Goal: Task Accomplishment & Management: Use online tool/utility

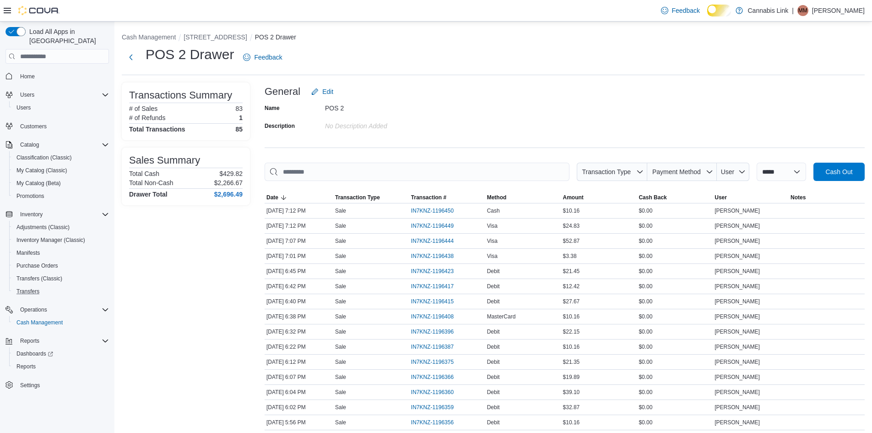
scroll to position [1108, 0]
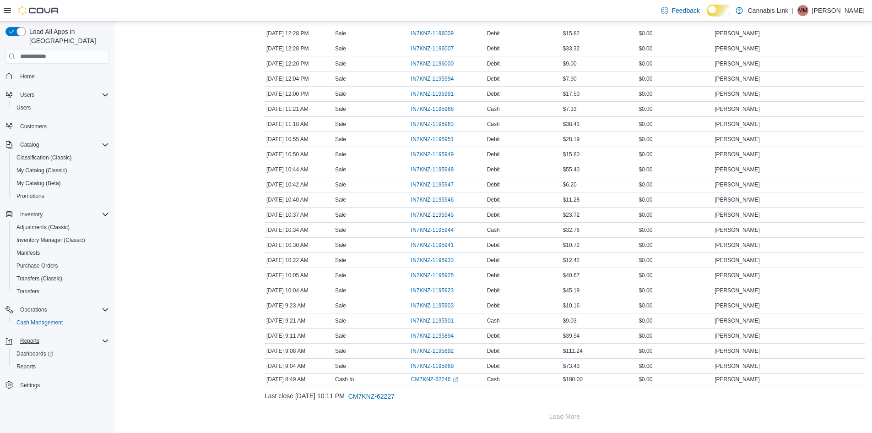
click at [51, 335] on div "Reports" at bounding box center [62, 340] width 92 height 11
click at [50, 338] on div "Reports" at bounding box center [62, 340] width 92 height 11
click at [35, 362] on span "Reports" at bounding box center [25, 365] width 19 height 7
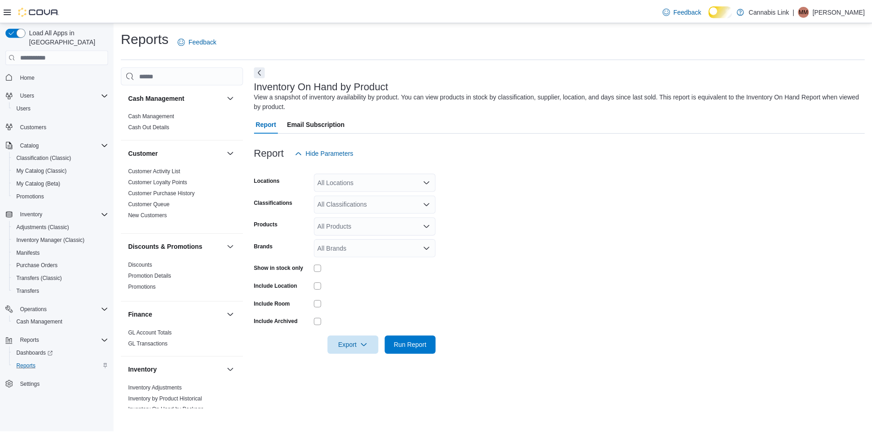
scroll to position [168, 0]
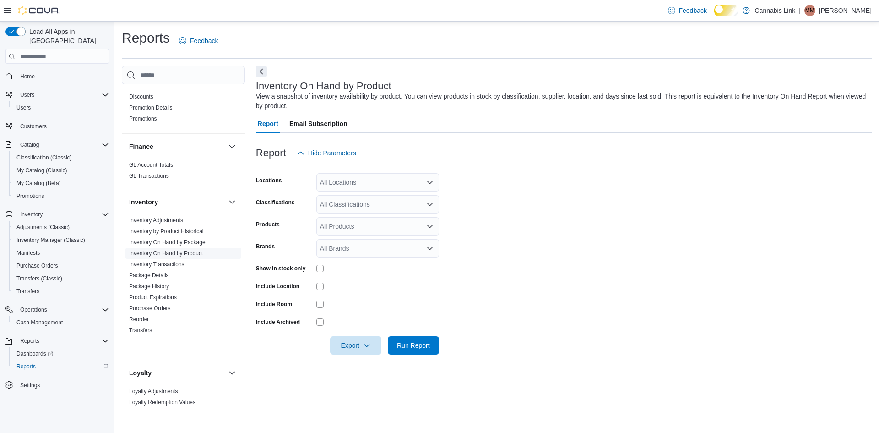
click at [203, 257] on span "Inventory On Hand by Product" at bounding box center [166, 252] width 74 height 7
click at [430, 186] on icon "Open list of options" at bounding box center [429, 182] width 7 height 7
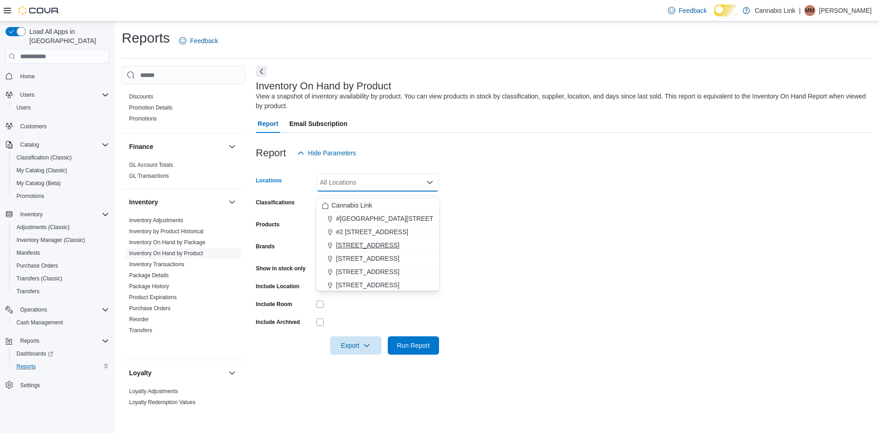
click at [391, 244] on span "[STREET_ADDRESS]" at bounding box center [367, 244] width 63 height 9
click at [678, 277] on form "Locations [STREET_ADDRESS] Selected. [STREET_ADDRESS]. Press Backspace to delet…" at bounding box center [564, 258] width 616 height 192
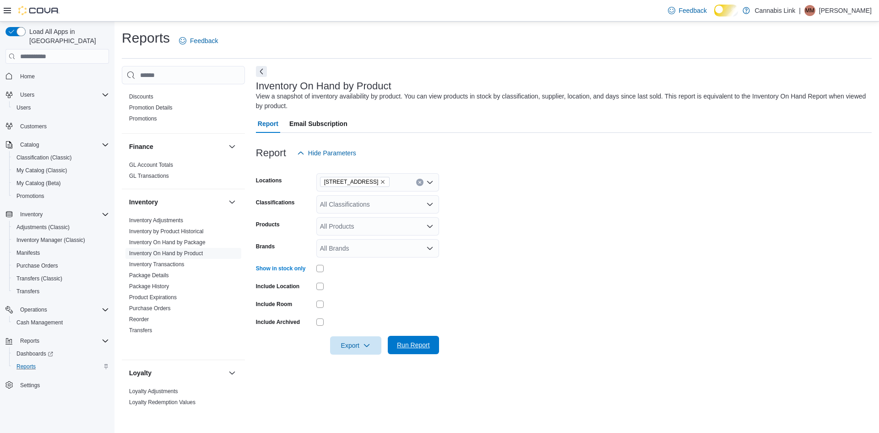
click at [404, 352] on span "Run Report" at bounding box center [413, 344] width 40 height 18
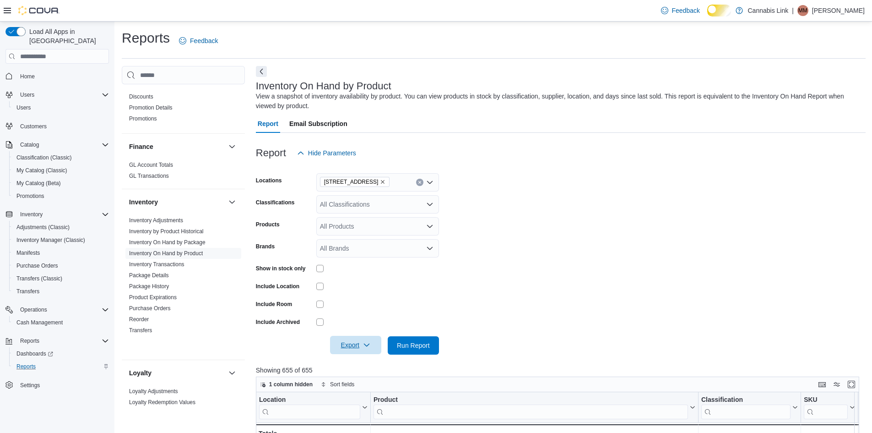
click at [362, 354] on span "Export" at bounding box center [355, 344] width 40 height 18
click at [370, 291] on button "Export to Excel" at bounding box center [351, 297] width 52 height 18
